Goal: Register for event/course

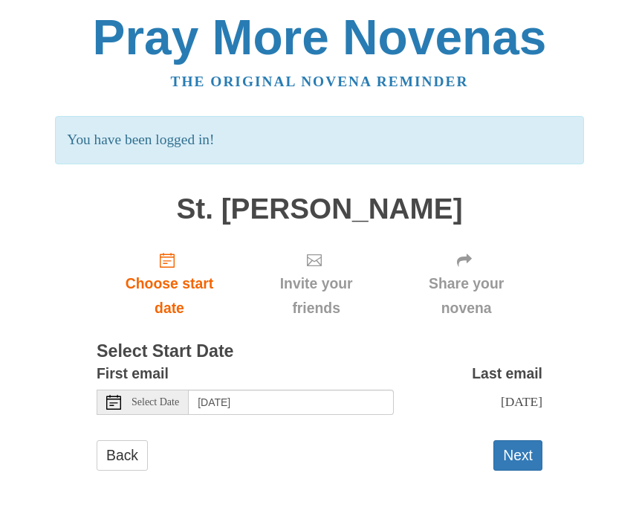
click at [120, 401] on use at bounding box center [113, 402] width 15 height 15
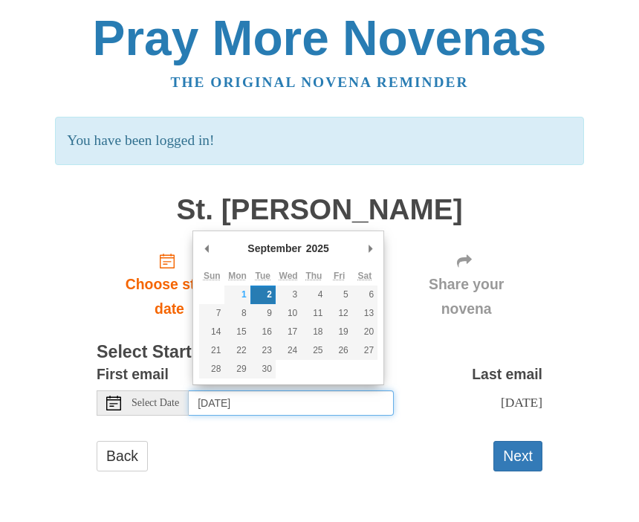
type input "[DATE]"
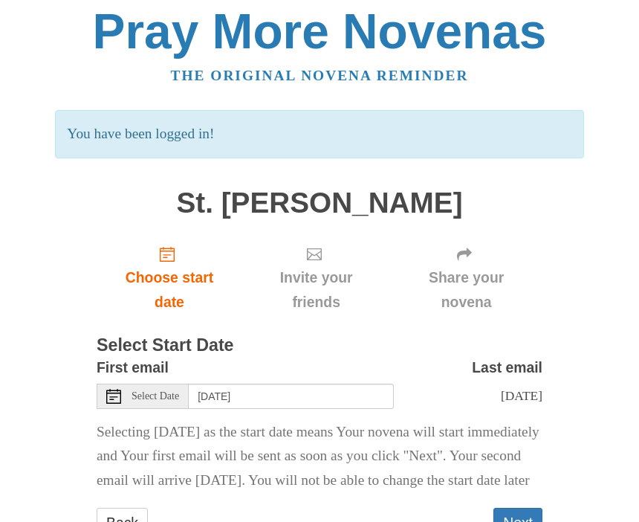
scroll to position [42, 0]
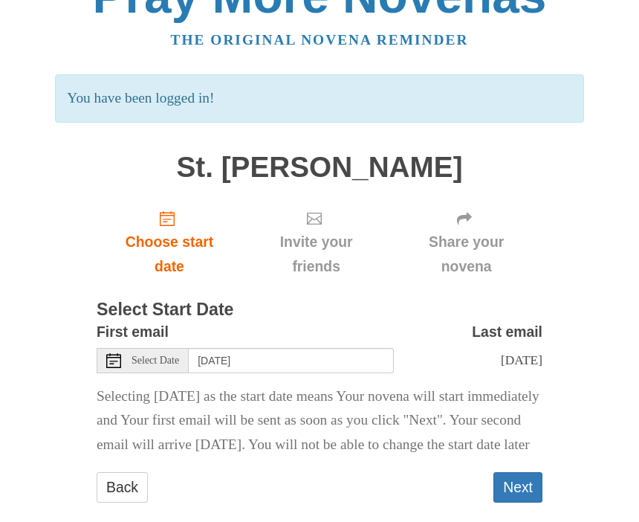
click at [524, 502] on button "Next" at bounding box center [518, 487] width 49 height 30
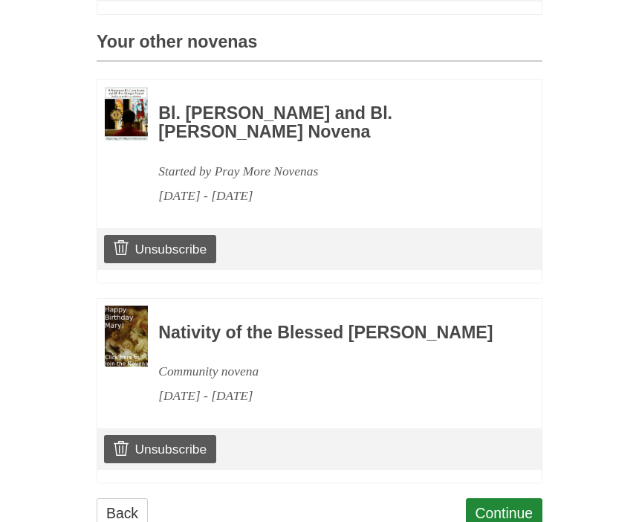
scroll to position [635, 0]
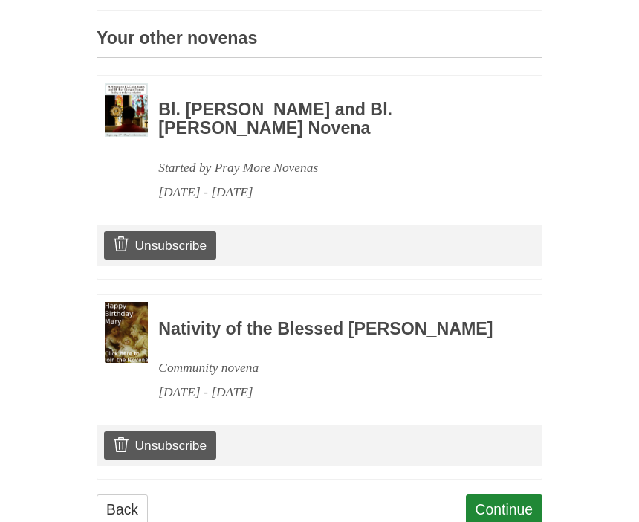
click at [507, 521] on link "Continue" at bounding box center [504, 509] width 77 height 30
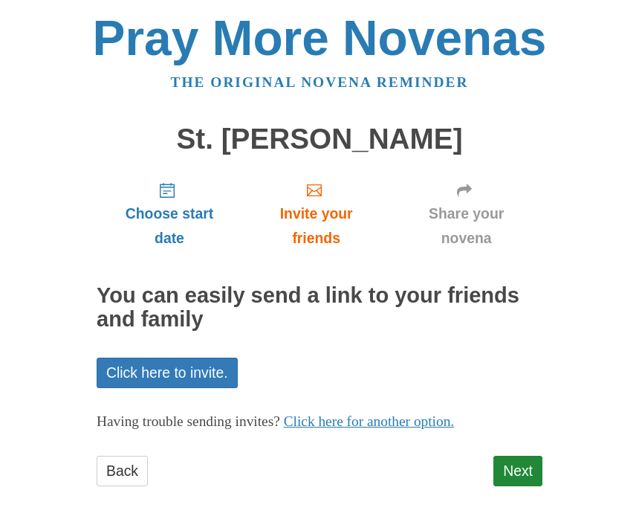
click at [519, 468] on link "Next" at bounding box center [518, 471] width 49 height 30
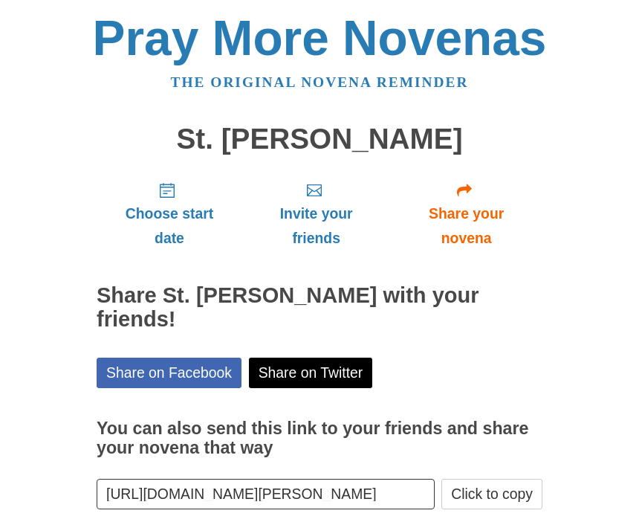
scroll to position [46, 0]
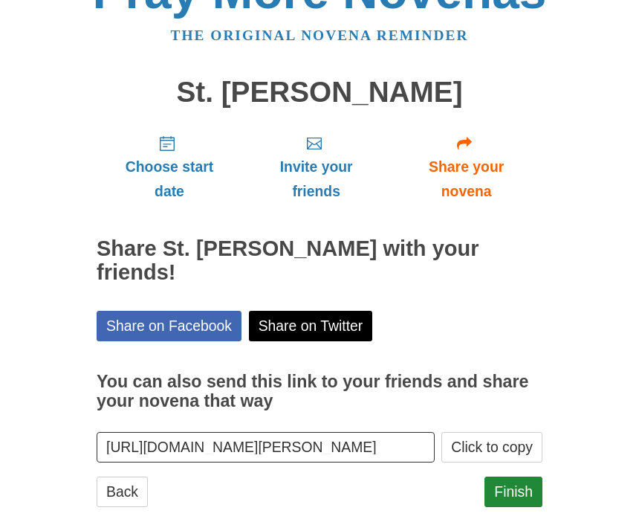
click at [521, 477] on link "Finish" at bounding box center [514, 492] width 58 height 30
